Goal: Navigation & Orientation: Go to known website

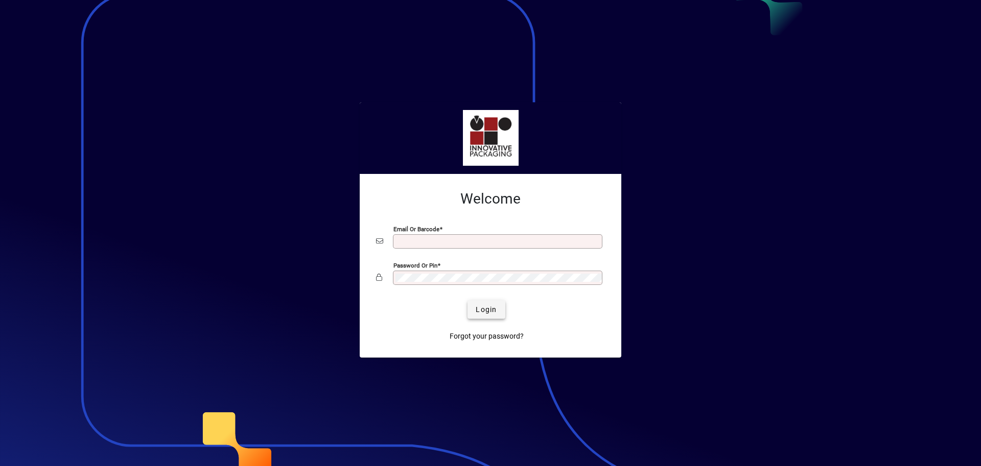
type input "**********"
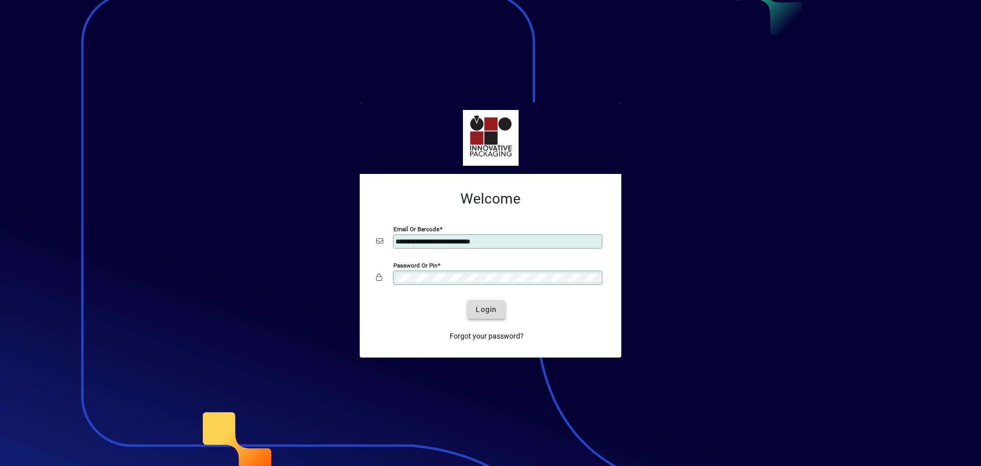
click at [491, 305] on span "Login" at bounding box center [486, 309] width 21 height 11
